Goal: Register for event/course

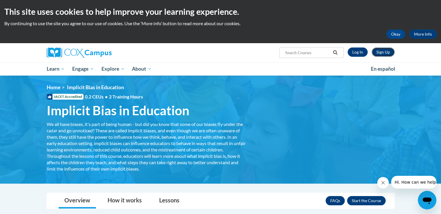
click at [378, 52] on link "Sign Up" at bounding box center [383, 52] width 23 height 9
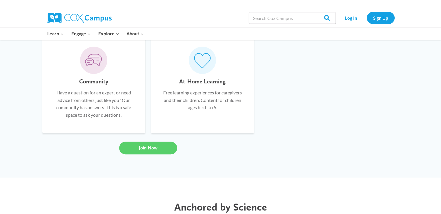
scroll to position [451, 0]
click at [161, 150] on link "Join Now" at bounding box center [148, 147] width 58 height 13
click at [157, 144] on link "Join Now" at bounding box center [148, 147] width 58 height 13
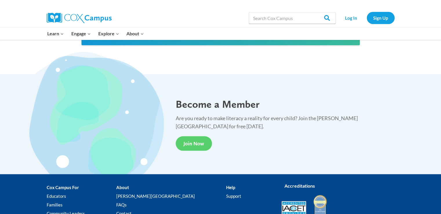
scroll to position [1028, 0]
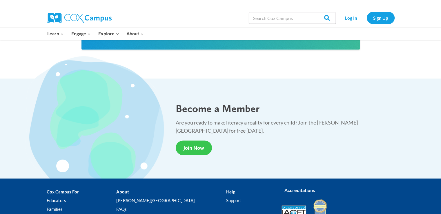
click at [191, 145] on span "Join Now" at bounding box center [193, 148] width 21 height 6
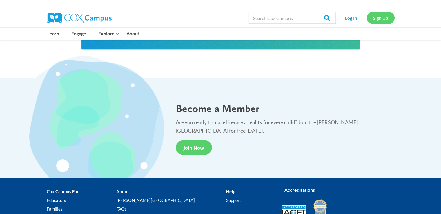
click at [376, 16] on link "Sign Up" at bounding box center [381, 18] width 28 height 12
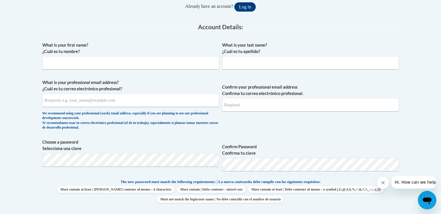
scroll to position [137, 0]
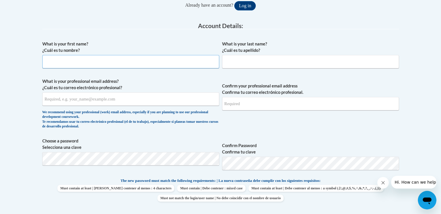
click at [75, 65] on input "What is your first name? ¿Cuál es tu nombre?" at bounding box center [130, 61] width 177 height 13
type input "Mery"
click at [240, 63] on input "What is your last name? ¿Cuál es tu apellido?" at bounding box center [310, 61] width 177 height 13
type input "Basilis Florentino"
click at [151, 99] on input "What is your professional email address? ¿Cuál es tu correo electrónico profesi…" at bounding box center [130, 98] width 177 height 13
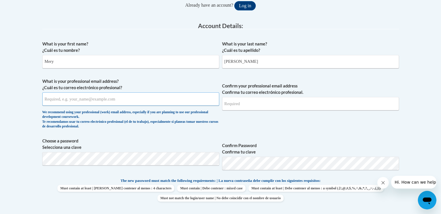
click at [151, 99] on input "What is your professional email address? ¿Cuál es tu correo electrónico profesi…" at bounding box center [130, 98] width 177 height 13
type input "e20231946@dekalbschools.org"
click at [249, 109] on input "Confirm your professional email address Confirma tu correo electrónico profesio…" at bounding box center [310, 103] width 177 height 13
click at [248, 106] on input "Confirm your professional email address Confirma tu correo electrónico profesio…" at bounding box center [310, 103] width 177 height 13
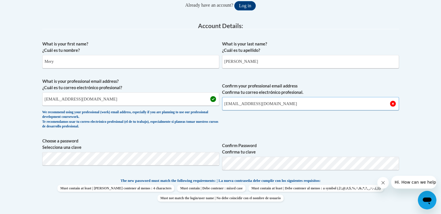
click at [272, 104] on input "e20231946@dekalbshools.org" at bounding box center [310, 103] width 177 height 13
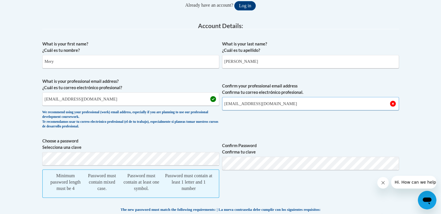
type input "e20231946@dekalbshoolsga.org"
click at [94, 98] on input "e20231946@dekalbschools.org" at bounding box center [130, 98] width 177 height 13
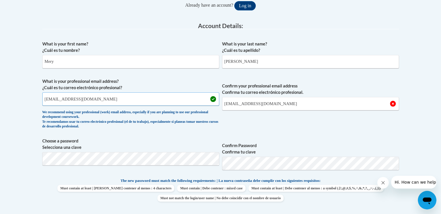
type input "e20231946@dekalbschoolsga.org"
click at [293, 103] on input "e20231946@dekalbshoolsga.org" at bounding box center [310, 103] width 177 height 13
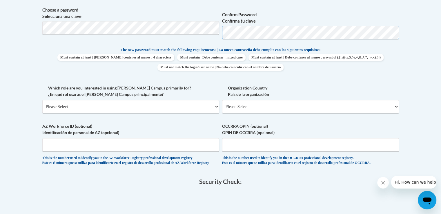
scroll to position [270, 0]
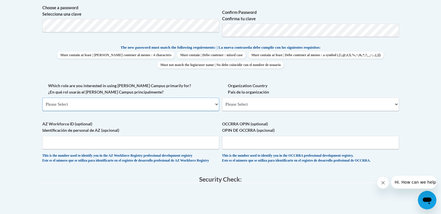
click at [216, 105] on select "Please Select College/University | Colegio/Universidad Community/Nonprofit Part…" at bounding box center [130, 104] width 177 height 13
click at [215, 102] on select "Please Select College/University | Colegio/Universidad Community/Nonprofit Part…" at bounding box center [130, 104] width 177 height 13
select select "fbf2d438-af2f-41f8-98f1-81c410e29de3"
click at [42, 98] on select "Please Select College/University | Colegio/Universidad Community/Nonprofit Part…" at bounding box center [130, 104] width 177 height 13
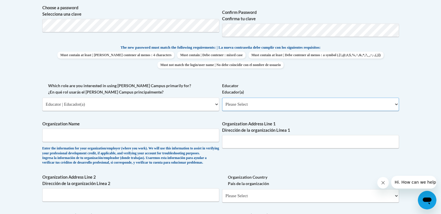
click at [395, 103] on select "Please Select Early Learning/Daycare Teacher/Family Home Care Provider | Maestr…" at bounding box center [310, 104] width 177 height 13
select select "d5fdb05a-b36c-4d60-97fa-9afceda7e903"
click at [222, 98] on select "Please Select Early Learning/Daycare Teacher/Family Home Care Provider | Maestr…" at bounding box center [310, 104] width 177 height 13
click at [215, 104] on select "Please Select College/University | Colegio/Universidad Community/Nonprofit Part…" at bounding box center [130, 104] width 177 height 13
select select
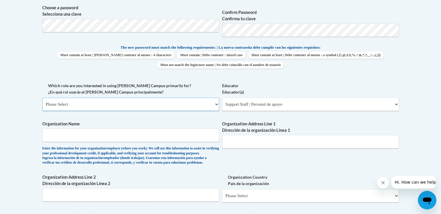
click at [42, 98] on select "Please Select College/University | Colegio/Universidad Community/Nonprofit Part…" at bounding box center [130, 104] width 177 height 13
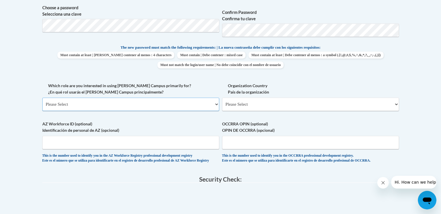
click at [217, 103] on select "Please Select College/University | Colegio/Universidad Community/Nonprofit Part…" at bounding box center [130, 104] width 177 height 13
click at [395, 104] on select "Please Select United States | Estados Unidos Outside of the United States | Fue…" at bounding box center [310, 104] width 177 height 13
select select "ad49bcad-a171-4b2e-b99c-48b446064914"
click at [222, 98] on select "Please Select United States | Estados Unidos Outside of the United States | Fue…" at bounding box center [310, 104] width 177 height 13
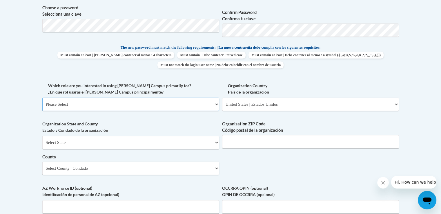
click at [216, 102] on select "Please Select College/University | Colegio/Universidad Community/Nonprofit Part…" at bounding box center [130, 104] width 177 height 13
select select "fbf2d438-af2f-41f8-98f1-81c410e29de3"
click at [42, 98] on select "Please Select College/University | Colegio/Universidad Community/Nonprofit Part…" at bounding box center [130, 104] width 177 height 13
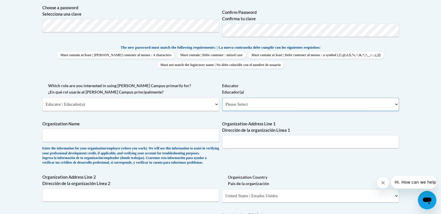
click at [383, 104] on select "Please Select Early Learning/Daycare Teacher/Family Home Care Provider | Maestr…" at bounding box center [310, 104] width 177 height 13
select select "d5fdb05a-b36c-4d60-97fa-9afceda7e903"
click at [222, 98] on select "Please Select Early Learning/Daycare Teacher/Family Home Care Provider | Maestr…" at bounding box center [310, 104] width 177 height 13
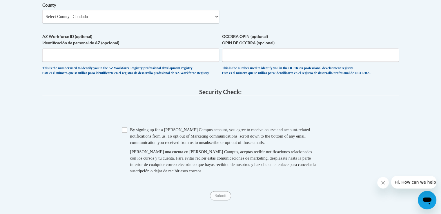
scroll to position [516, 0]
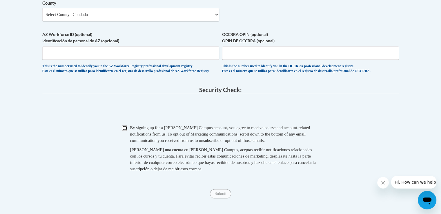
click at [123, 131] on input "Checkbox" at bounding box center [124, 128] width 5 height 5
checkbox input "true"
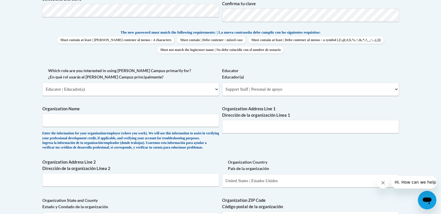
scroll to position [291, 0]
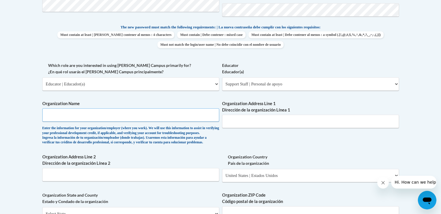
click at [148, 113] on input "Organization Name" at bounding box center [130, 114] width 177 height 13
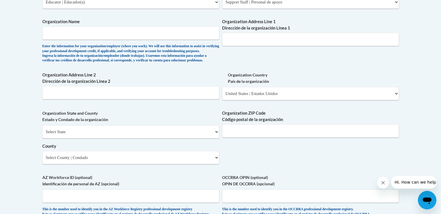
scroll to position [372, 0]
click at [170, 100] on input "Organization Address Line 2 Dirección de la organización Línea 2" at bounding box center [130, 93] width 177 height 13
type input "d"
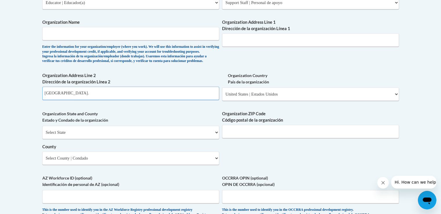
type input "Doraville united elementary school."
click at [133, 139] on select "Select State Alabama Alaska Arizona Arkansas California Colorado Connecticut De…" at bounding box center [130, 132] width 177 height 13
select select "Georgia"
click at [42, 135] on select "Select State Alabama Alaska Arizona Arkansas California Colorado Connecticut De…" at bounding box center [130, 132] width 177 height 13
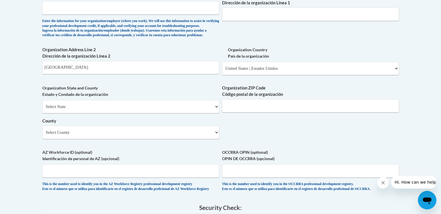
scroll to position [395, 0]
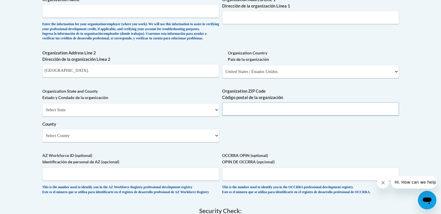
click at [259, 116] on input "Organization ZIP Code Código postal de la organización" at bounding box center [310, 108] width 177 height 13
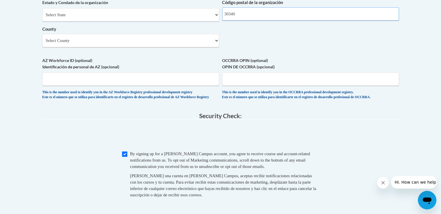
scroll to position [490, 0]
type input "30340"
click at [67, 47] on select "Select County Appling Atkinson Bacon Baker Baldwin Banks Barrow Bartow Ben Hill…" at bounding box center [130, 40] width 177 height 13
select select "DeKalb"
click at [42, 43] on select "Select County Appling Atkinson Bacon Baker Baldwin Banks Barrow Bartow Ben Hill…" at bounding box center [130, 40] width 177 height 13
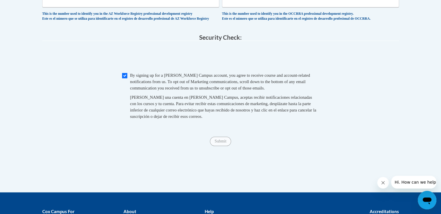
scroll to position [570, 0]
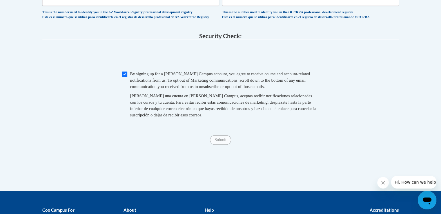
click at [222, 142] on span "Submit" at bounding box center [220, 139] width 21 height 5
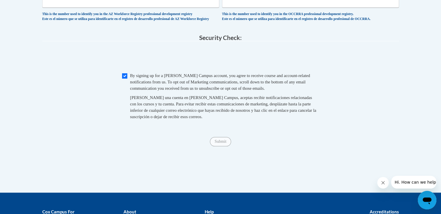
scroll to position [580, 0]
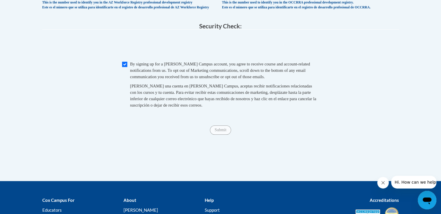
click at [228, 132] on span "Submit" at bounding box center [220, 129] width 21 height 5
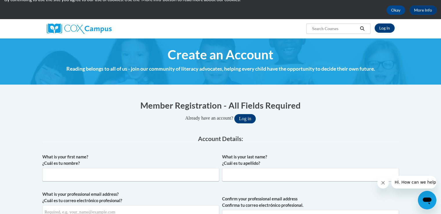
scroll to position [22, 0]
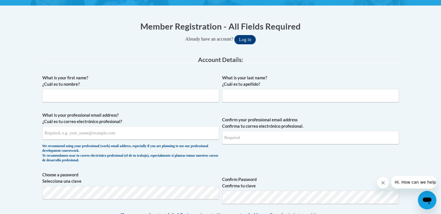
scroll to position [105, 0]
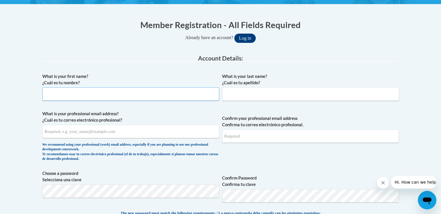
click at [173, 95] on input "What is your first name? ¿Cuál es tu nombre?" at bounding box center [130, 94] width 177 height 13
type input "m"
type input "Mery"
click at [272, 95] on input "What is your last name? ¿Cuál es tu apellido?" at bounding box center [310, 94] width 177 height 13
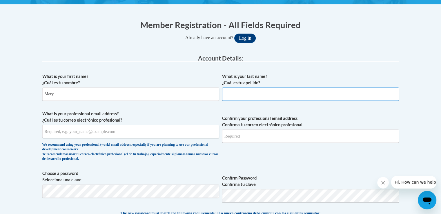
click at [272, 95] on input "What is your last name? ¿Cuál es tu apellido?" at bounding box center [310, 94] width 177 height 13
drag, startPoint x: 272, startPoint y: 95, endPoint x: 270, endPoint y: 92, distance: 3.4
click at [270, 92] on input "What is your last name? ¿Cuál es tu apellido?" at bounding box center [310, 94] width 177 height 13
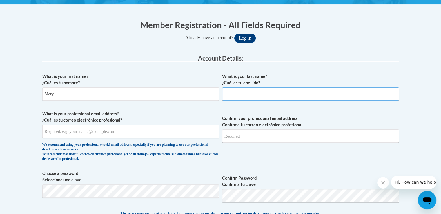
click at [270, 93] on input "What is your last name? ¿Cuál es tu apellido?" at bounding box center [310, 94] width 177 height 13
type input "Basilis Florentino"
click at [190, 133] on input "What is your professional email address? ¿Cuál es tu correo electrónico profesi…" at bounding box center [130, 131] width 177 height 13
click at [151, 135] on input "What is your professional email address? ¿Cuál es tu correo electrónico profesi…" at bounding box center [130, 131] width 177 height 13
type input "e20231946@dekalbschoolsga.org"
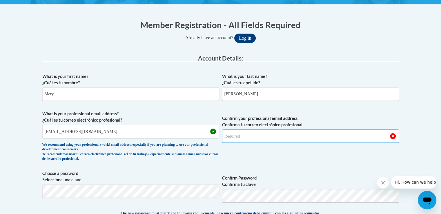
click at [258, 133] on input "Confirm your professional email address Confirma tu correo electrónico profesio…" at bounding box center [310, 136] width 177 height 13
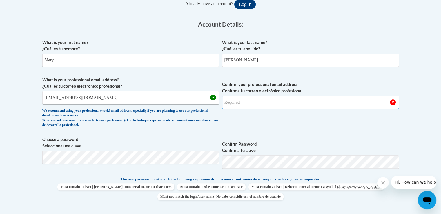
scroll to position [140, 0]
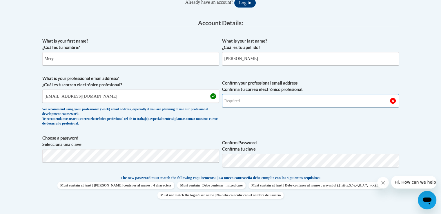
click at [282, 102] on input "Confirm your professional email address Confirma tu correo electrónico profesio…" at bounding box center [310, 100] width 177 height 13
type input "e20231946@dekalbschoolsga.org"
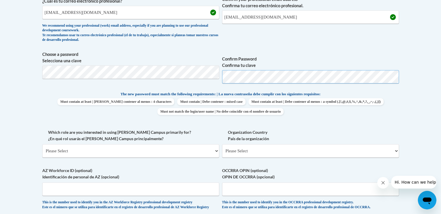
scroll to position [222, 0]
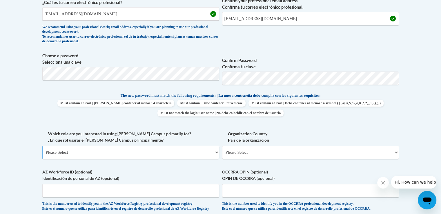
click at [212, 150] on select "Please Select College/University | Colegio/Universidad Community/Nonprofit Part…" at bounding box center [130, 152] width 177 height 13
select select "fbf2d438-af2f-41f8-98f1-81c410e29de3"
click at [42, 146] on select "Please Select College/University | Colegio/Universidad Community/Nonprofit Part…" at bounding box center [130, 152] width 177 height 13
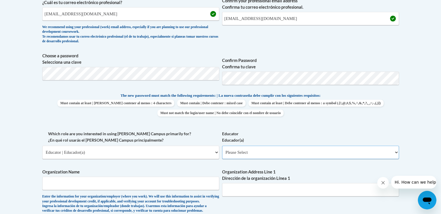
click at [307, 159] on select "Please Select Early Learning/Daycare Teacher/Family Home Care Provider | Maestr…" at bounding box center [310, 152] width 177 height 13
select select "d5fdb05a-b36c-4d60-97fa-9afceda7e903"
click at [222, 146] on select "Please Select Early Learning/Daycare Teacher/Family Home Care Provider | Maestr…" at bounding box center [310, 152] width 177 height 13
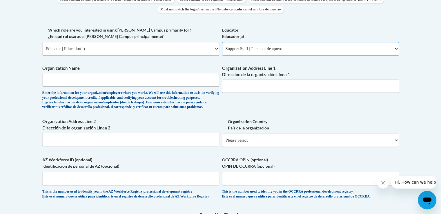
scroll to position [327, 0]
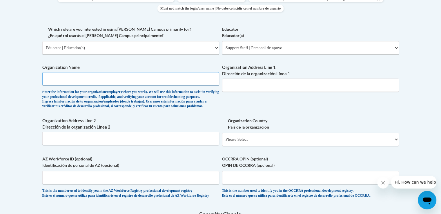
click at [170, 80] on input "Organization Name" at bounding box center [130, 78] width 177 height 13
type input "Doraville United Elementary school."
click at [271, 85] on input "Organization Address Line 1 Dirección de la organización Línea 1" at bounding box center [310, 85] width 177 height 13
type input "3630 shollowford rd ne,doraville ,GA 30340"
click at [262, 146] on select "Please Select United States | Estados Unidos Outside of the United States | Fue…" at bounding box center [310, 139] width 177 height 13
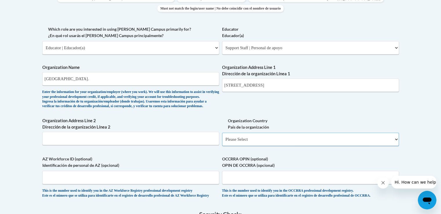
select select "ad49bcad-a171-4b2e-b99c-48b446064914"
click at [222, 142] on select "Please Select United States | Estados Unidos Outside of the United States | Fue…" at bounding box center [310, 139] width 177 height 13
select select
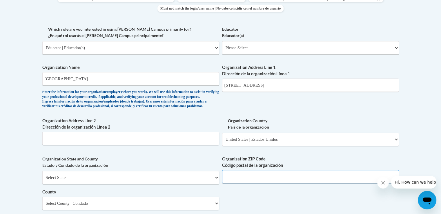
click at [254, 183] on input "Organization ZIP Code Código postal de la organización" at bounding box center [310, 176] width 177 height 13
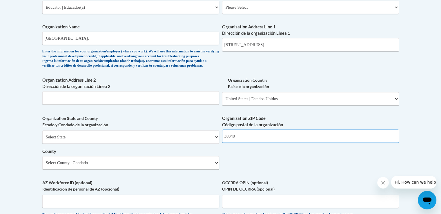
scroll to position [368, 0]
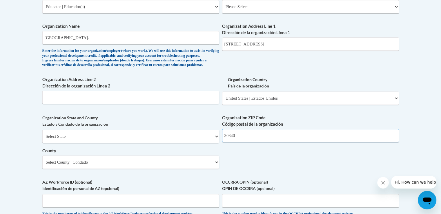
type input "30340"
click at [167, 143] on select "Select State Alabama Alaska Arizona Arkansas California Colorado Connecticut De…" at bounding box center [130, 136] width 177 height 13
select select "Georgia"
click at [42, 139] on select "Select State Alabama Alaska Arizona Arkansas California Colorado Connecticut De…" at bounding box center [130, 136] width 177 height 13
click at [121, 169] on select "Select County Appling Atkinson Bacon Baker Baldwin Banks Barrow Bartow Ben Hill…" at bounding box center [130, 162] width 177 height 13
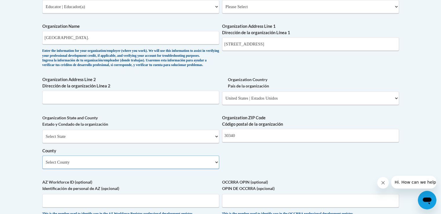
select select "DeKalb"
click at [42, 165] on select "Select County Appling Atkinson Bacon Baker Baldwin Banks Barrow Bartow Ben Hill…" at bounding box center [130, 162] width 177 height 13
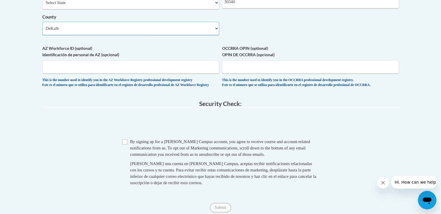
scroll to position [503, 0]
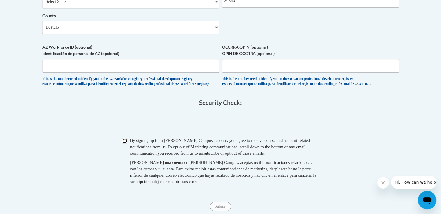
click at [123, 143] on input "Checkbox" at bounding box center [124, 140] width 5 height 5
checkbox input "true"
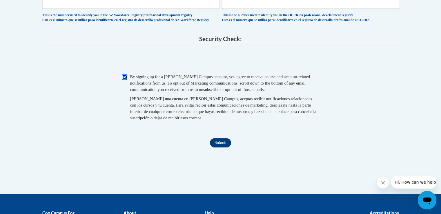
scroll to position [568, 0]
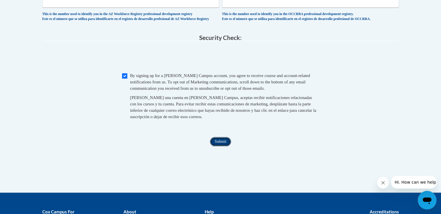
click at [221, 146] on input "Submit" at bounding box center [220, 141] width 21 height 9
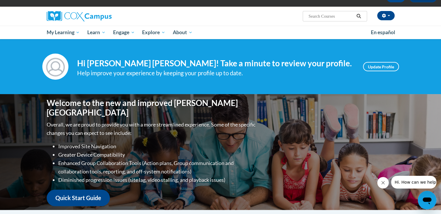
scroll to position [35, 0]
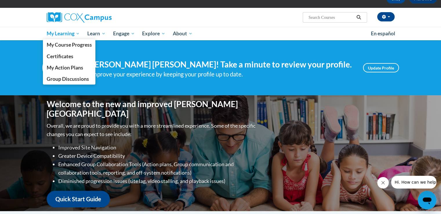
click at [66, 32] on span "My Learning" at bounding box center [62, 33] width 33 height 7
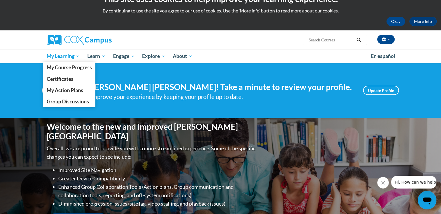
scroll to position [0, 0]
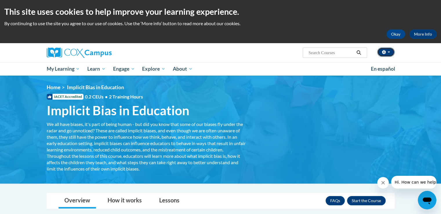
click at [385, 55] on button "button" at bounding box center [385, 52] width 17 height 9
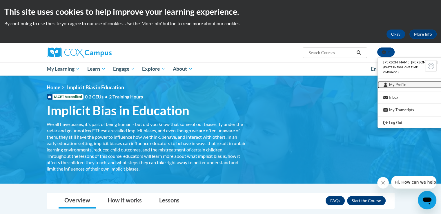
click at [407, 83] on link "My Profile" at bounding box center [410, 84] width 67 height 7
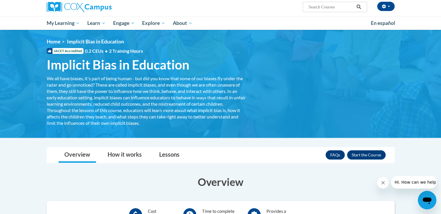
scroll to position [43, 0]
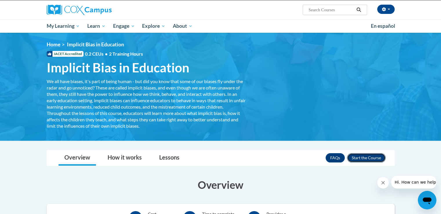
click at [373, 162] on button "Enroll" at bounding box center [366, 157] width 39 height 9
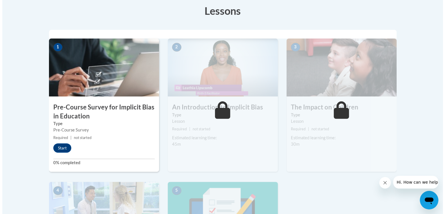
scroll to position [165, 0]
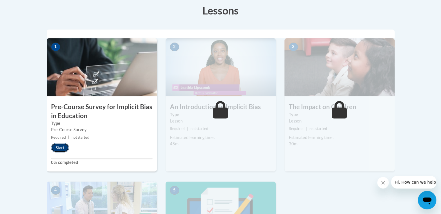
click at [67, 150] on button "Start" at bounding box center [60, 147] width 18 height 9
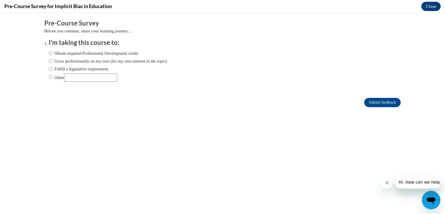
scroll to position [0, 0]
click at [49, 52] on input "Obtain required Professional Development credit." at bounding box center [51, 53] width 4 height 6
radio input "true"
click at [373, 101] on input "Submit feedback" at bounding box center [382, 102] width 37 height 9
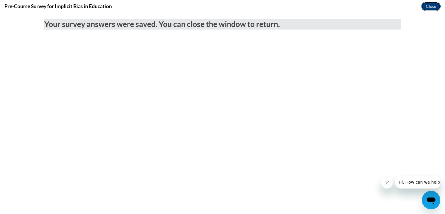
click at [429, 6] on button "Close" at bounding box center [430, 6] width 19 height 9
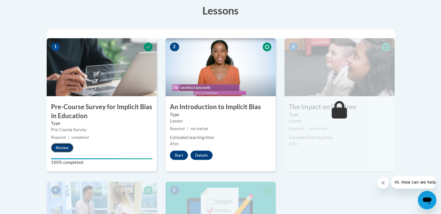
click at [65, 148] on button "Review" at bounding box center [62, 147] width 22 height 9
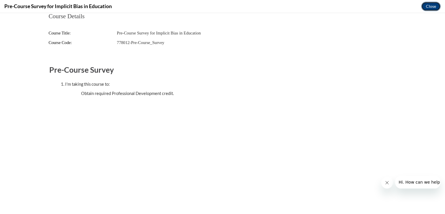
click at [433, 5] on button "Close" at bounding box center [430, 6] width 19 height 9
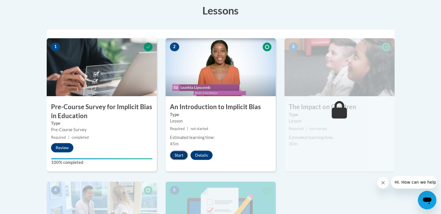
click at [175, 157] on button "Start" at bounding box center [179, 155] width 18 height 9
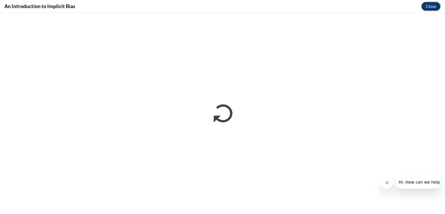
click at [435, 8] on button "Close" at bounding box center [430, 6] width 19 height 9
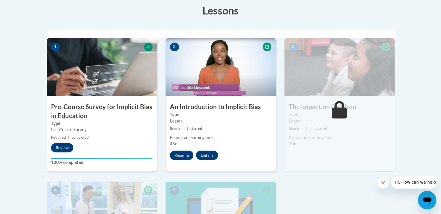
click at [179, 159] on button "Resume" at bounding box center [181, 155] width 23 height 9
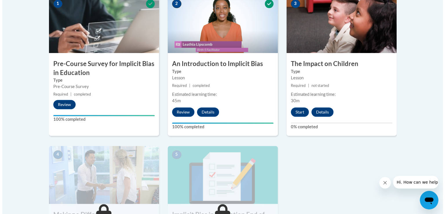
scroll to position [208, 0]
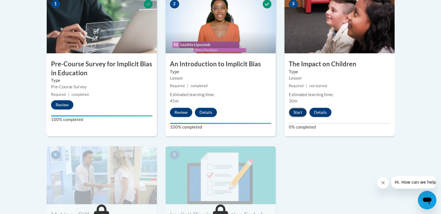
click at [299, 113] on button "Start" at bounding box center [298, 112] width 18 height 9
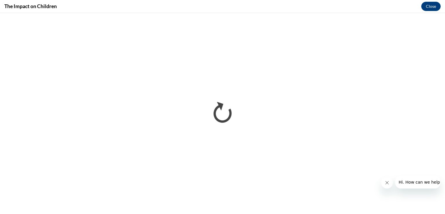
scroll to position [0, 0]
